Goal: Communication & Community: Answer question/provide support

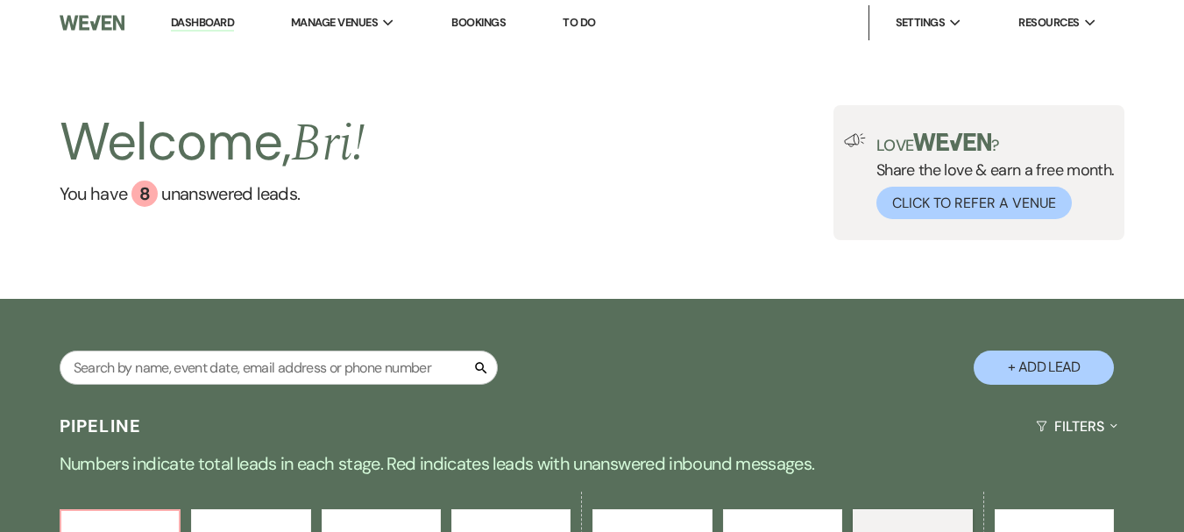
click at [203, 30] on link "Dashboard" at bounding box center [202, 23] width 63 height 17
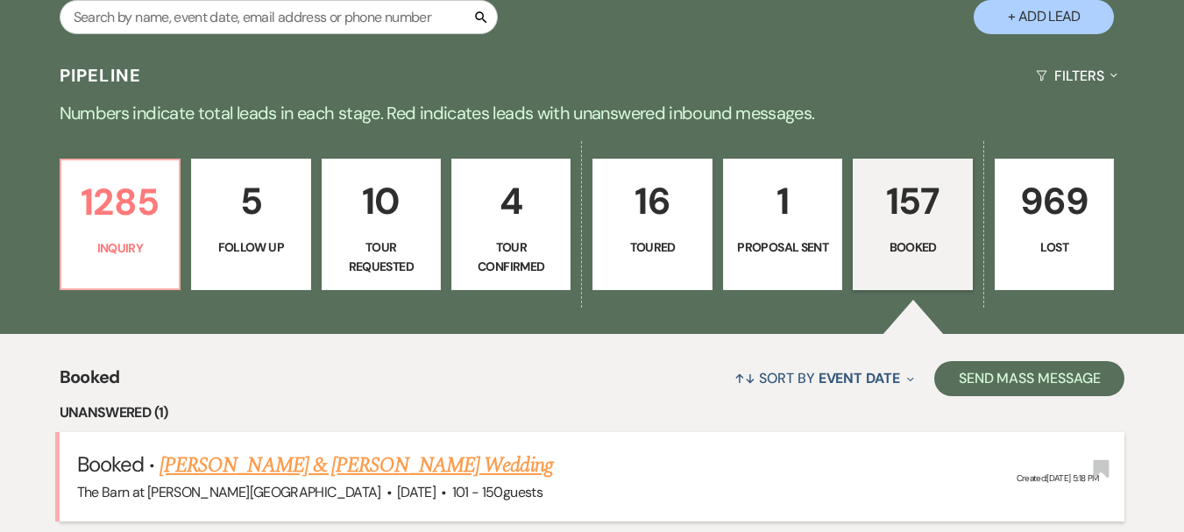
click at [397, 483] on span "[DATE]" at bounding box center [416, 492] width 39 height 18
click at [338, 471] on link "[PERSON_NAME] & [PERSON_NAME] Wedding" at bounding box center [356, 466] width 393 height 32
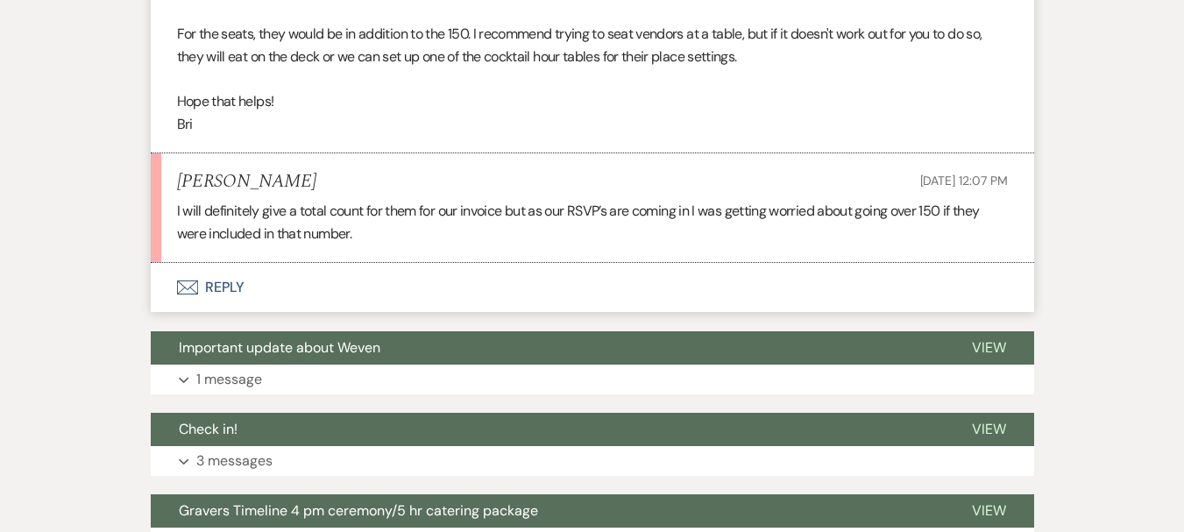
scroll to position [877, 0]
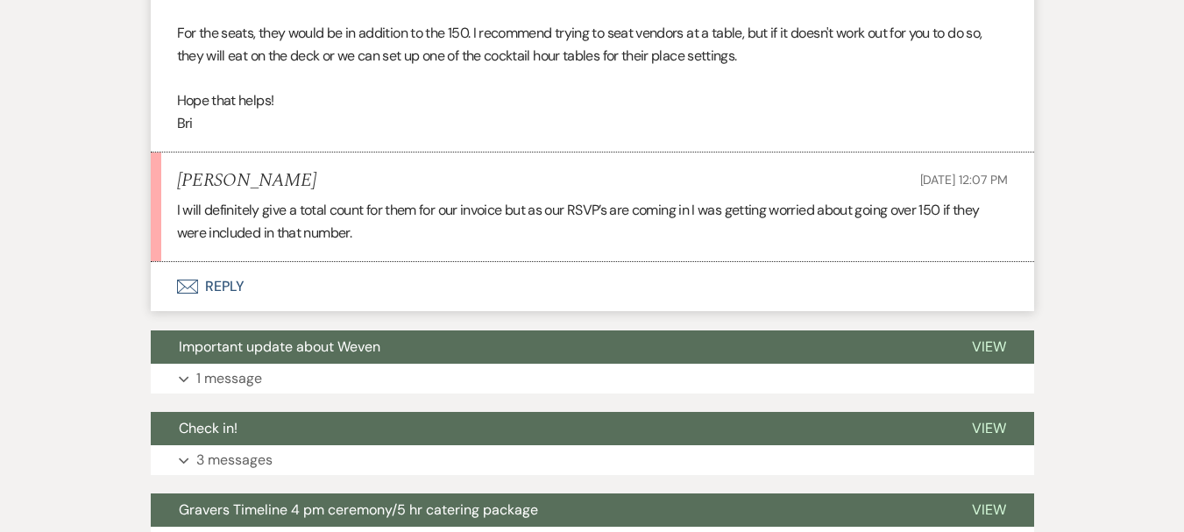
click at [216, 283] on button "Envelope Reply" at bounding box center [593, 286] width 884 height 49
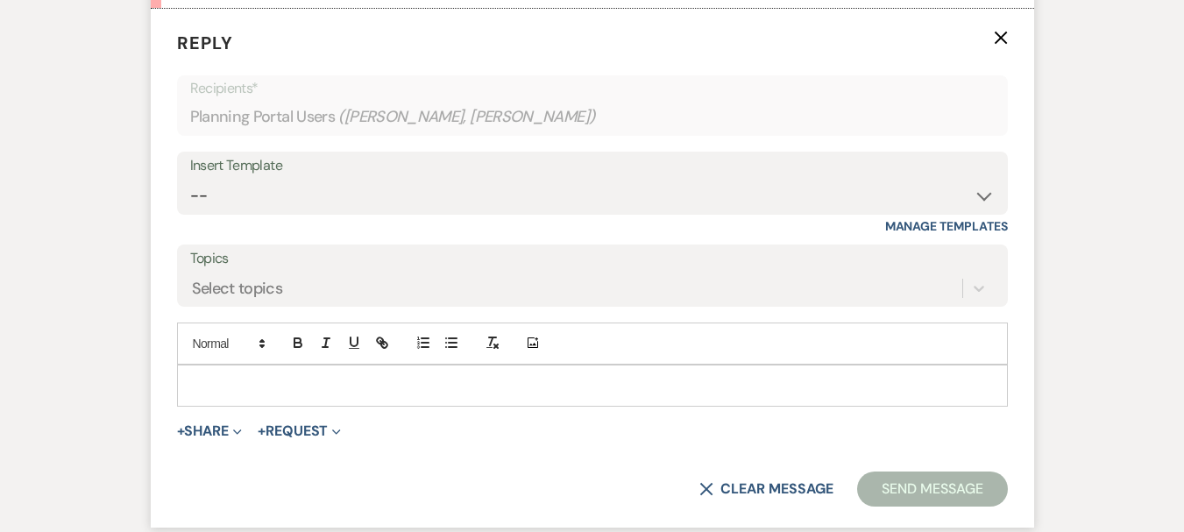
scroll to position [1133, 0]
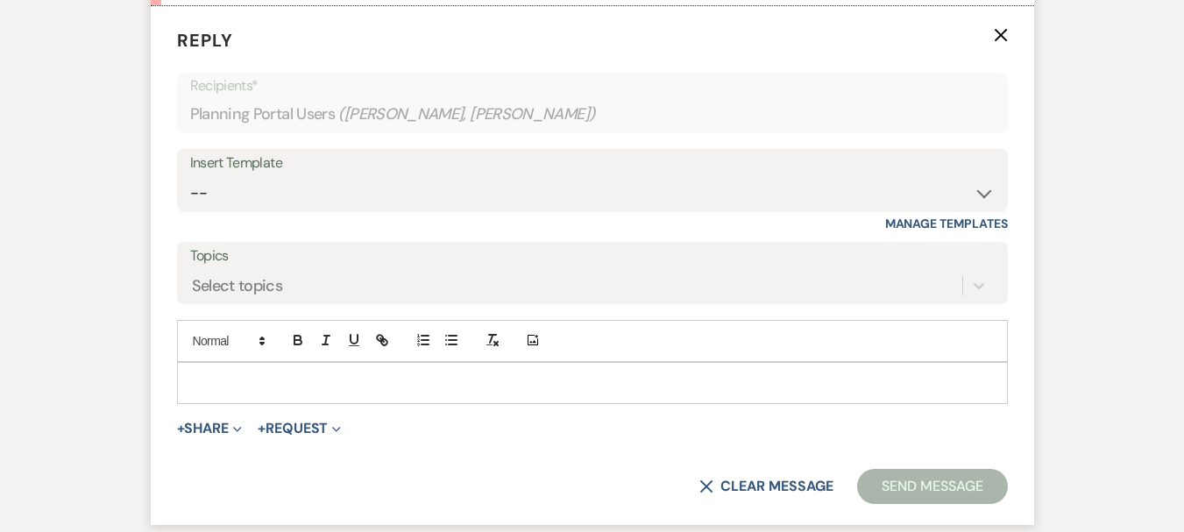
click at [292, 390] on p at bounding box center [592, 382] width 803 height 19
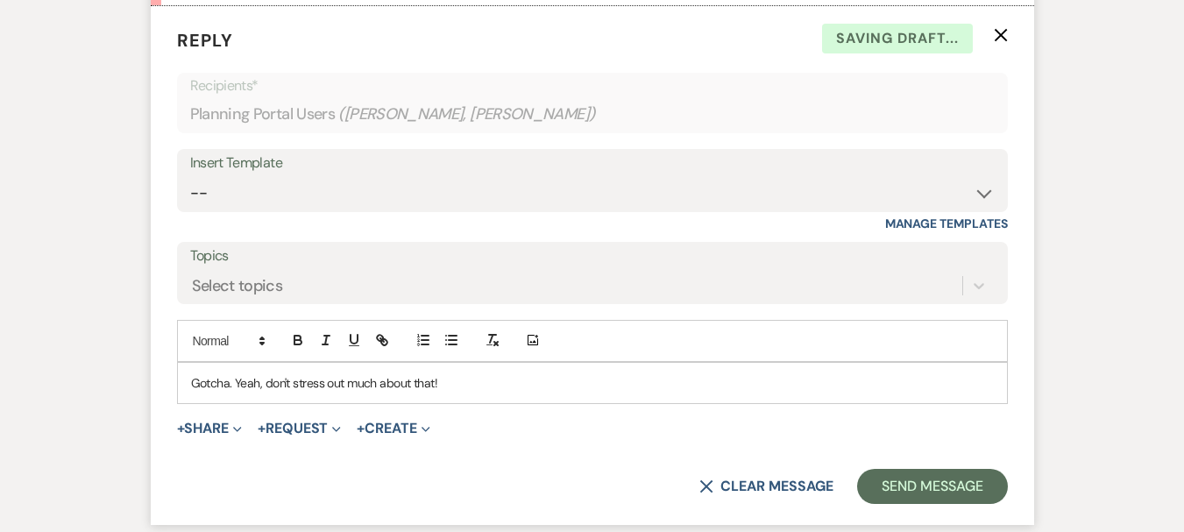
click at [894, 465] on form "Reply X Saving draft... Recipients* Planning Portal Users ( [PERSON_NAME], [PER…" at bounding box center [593, 265] width 884 height 519
click at [908, 486] on button "Send Message" at bounding box center [932, 486] width 150 height 35
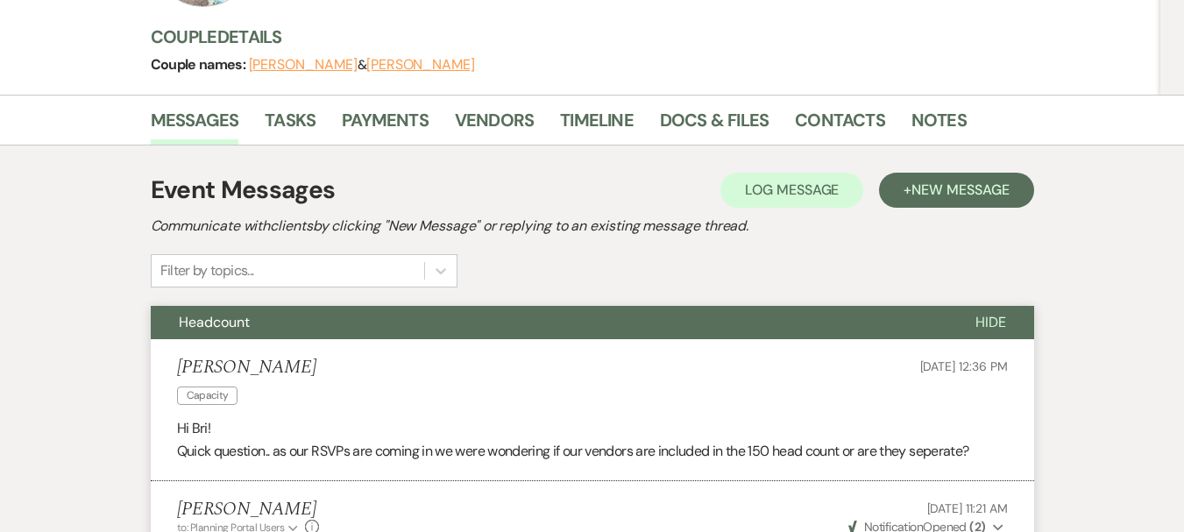
scroll to position [0, 0]
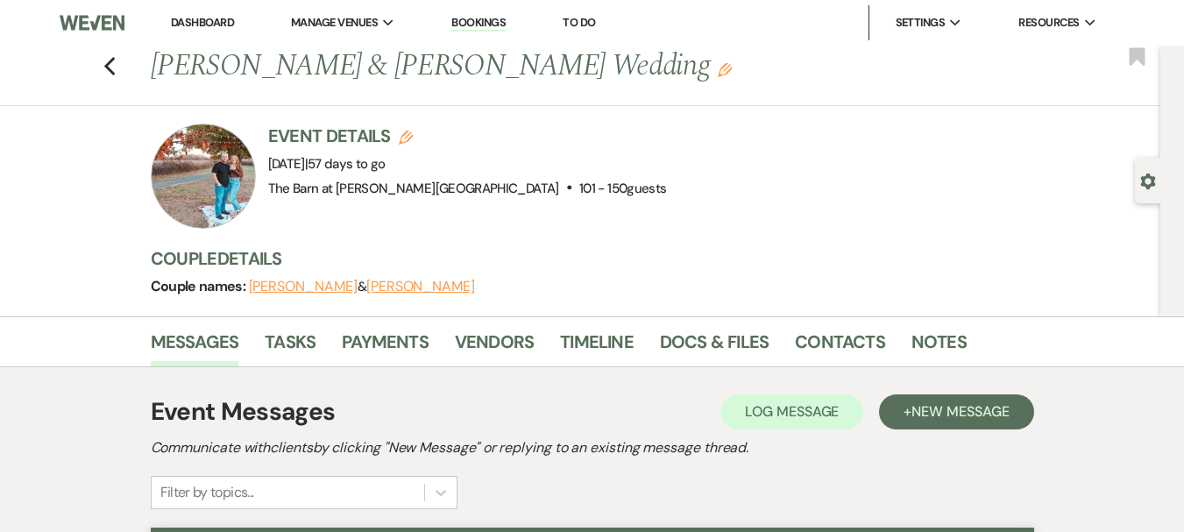
click at [202, 26] on link "Dashboard" at bounding box center [202, 22] width 63 height 15
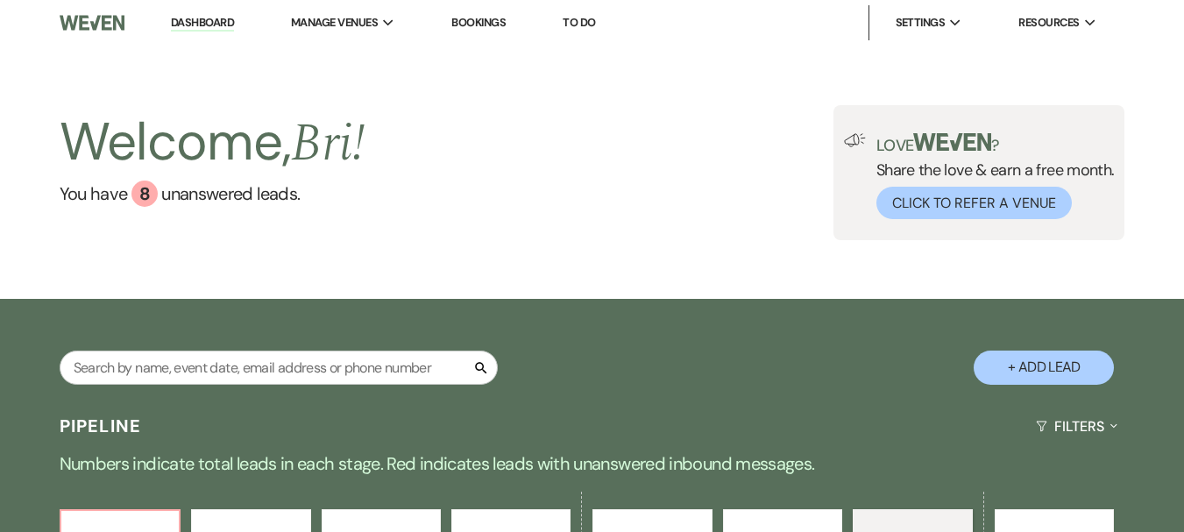
click at [228, 20] on link "Dashboard" at bounding box center [202, 23] width 63 height 17
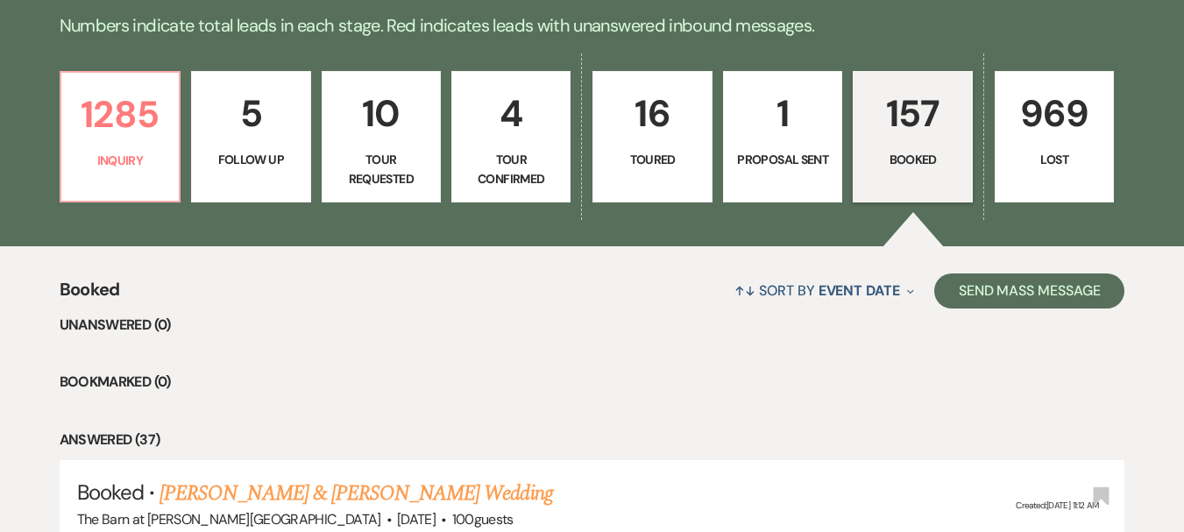
scroll to position [526, 0]
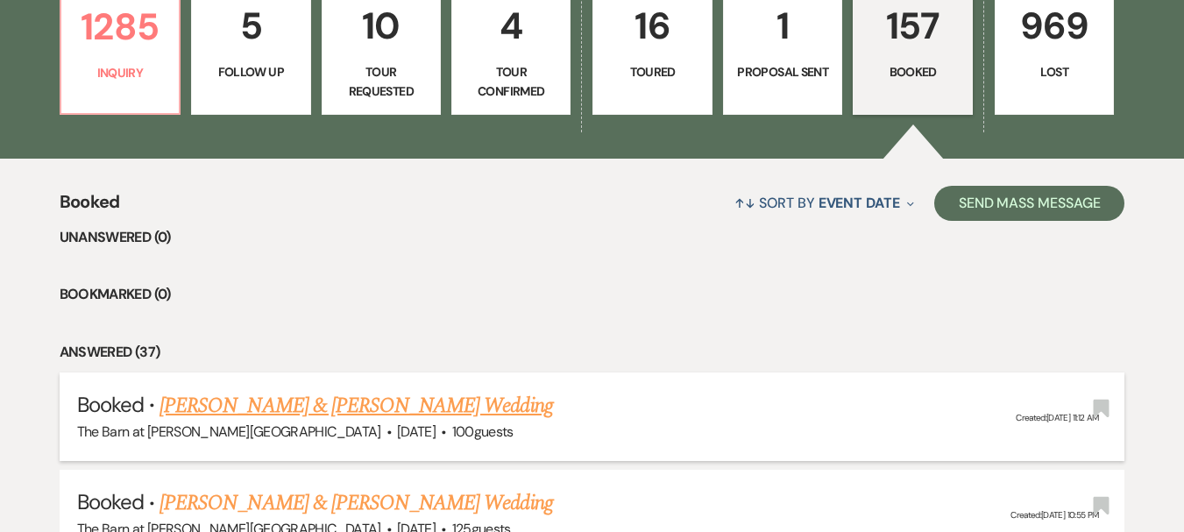
click at [459, 418] on link "[PERSON_NAME] & [PERSON_NAME] Wedding" at bounding box center [356, 406] width 393 height 32
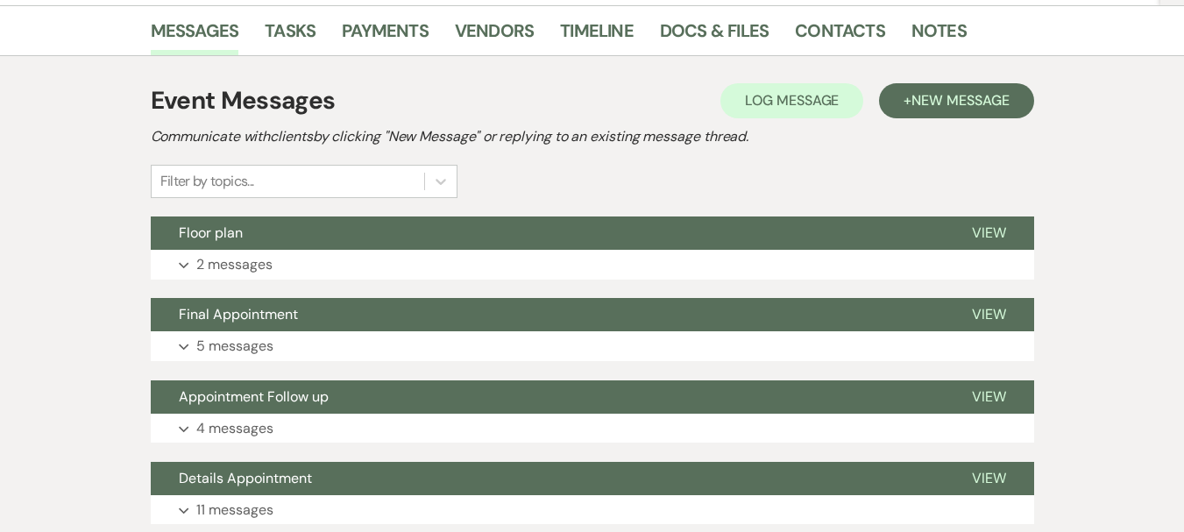
scroll to position [175, 0]
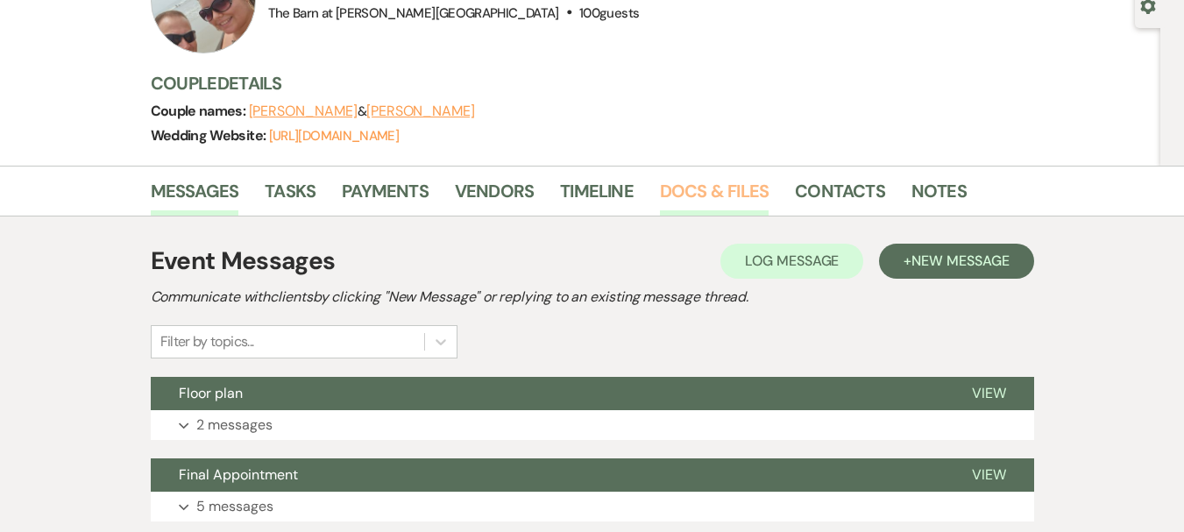
click at [743, 198] on link "Docs & Files" at bounding box center [714, 196] width 109 height 39
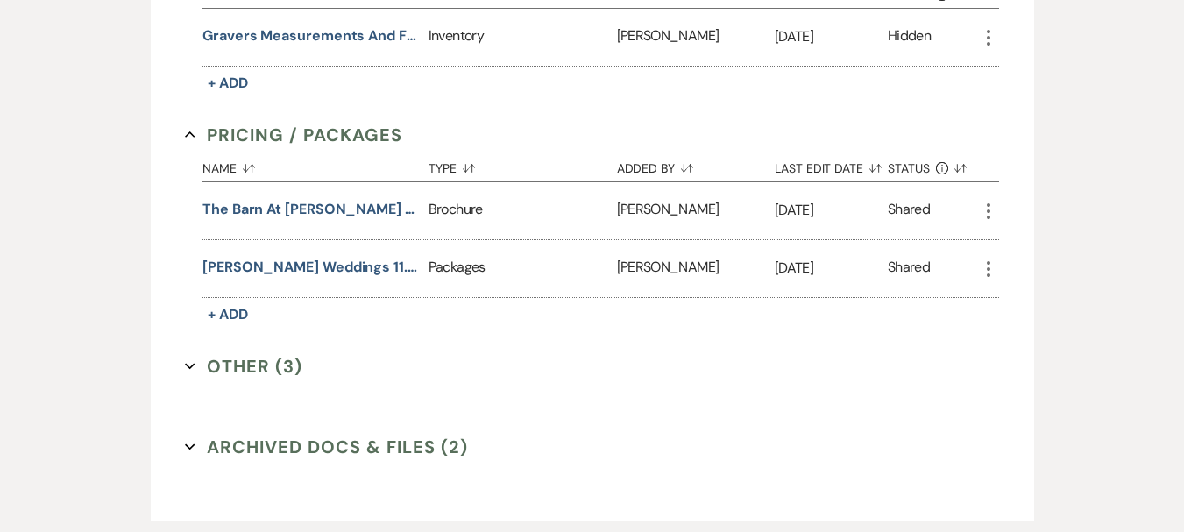
scroll to position [1394, 0]
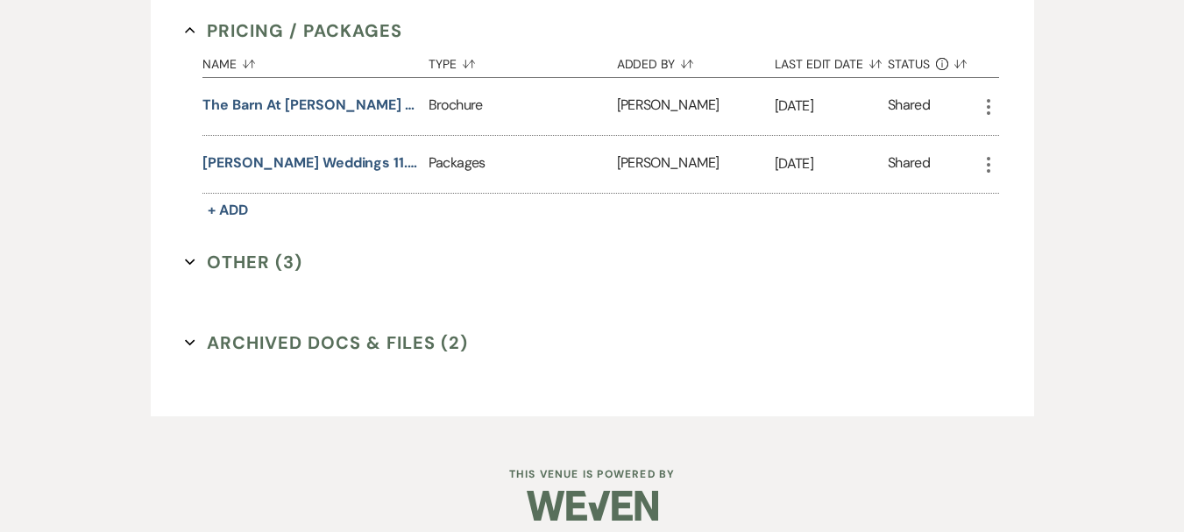
click at [228, 249] on button "Other (3) Expand" at bounding box center [243, 262] width 117 height 26
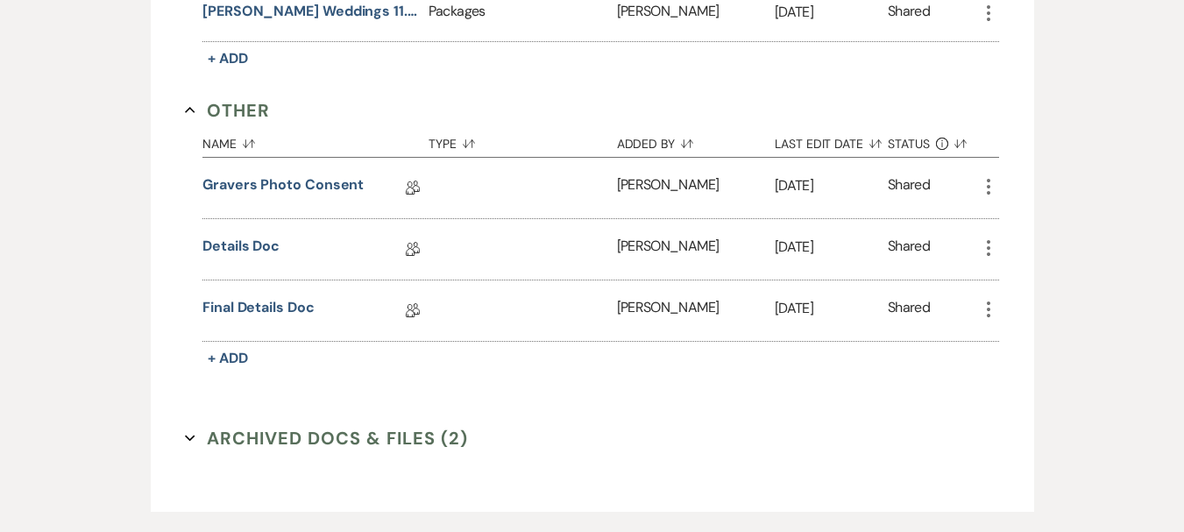
scroll to position [1641, 0]
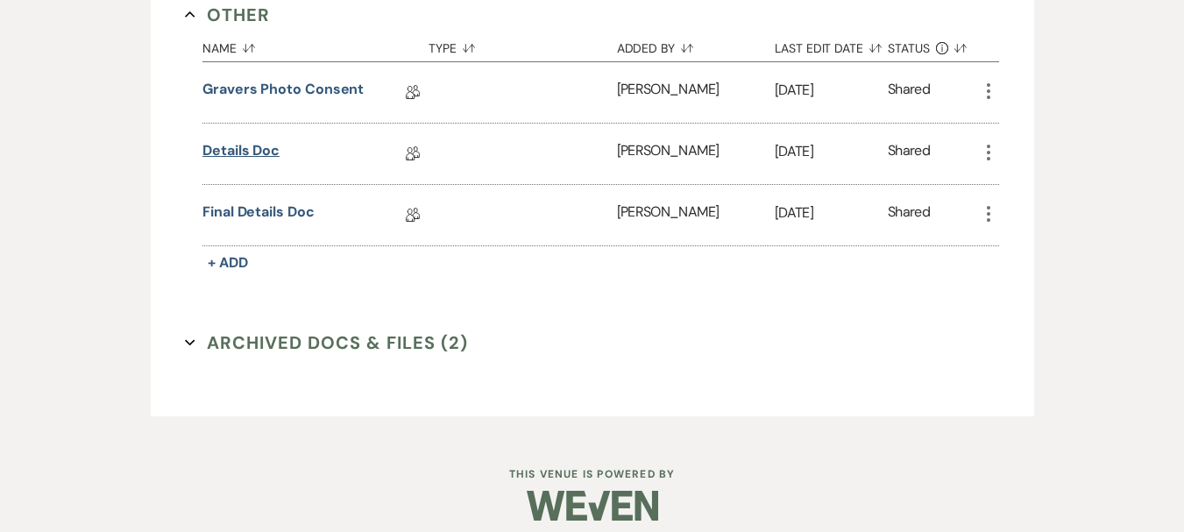
click at [273, 145] on link "Details Doc" at bounding box center [240, 153] width 77 height 27
